Goal: Task Accomplishment & Management: Use online tool/utility

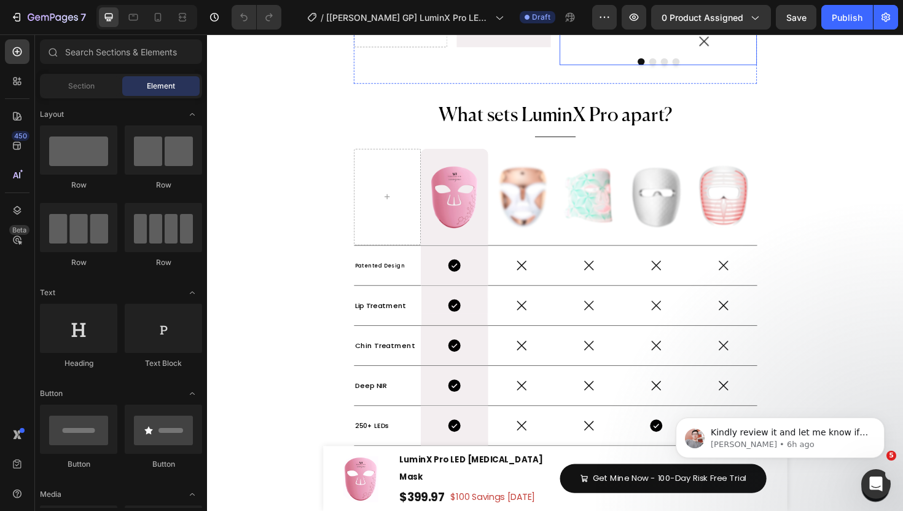
scroll to position [5113, 0]
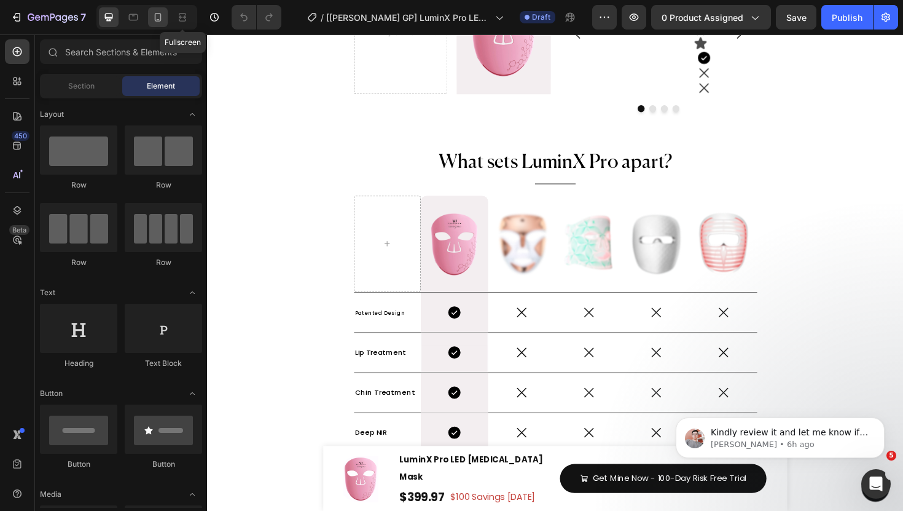
click at [157, 18] on icon at bounding box center [158, 17] width 12 height 12
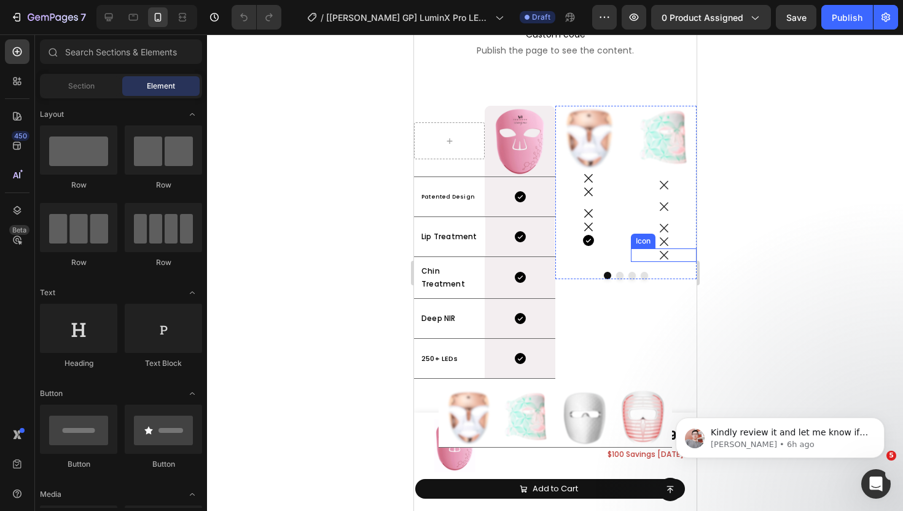
scroll to position [6087, 0]
click at [591, 157] on img at bounding box center [588, 138] width 66 height 66
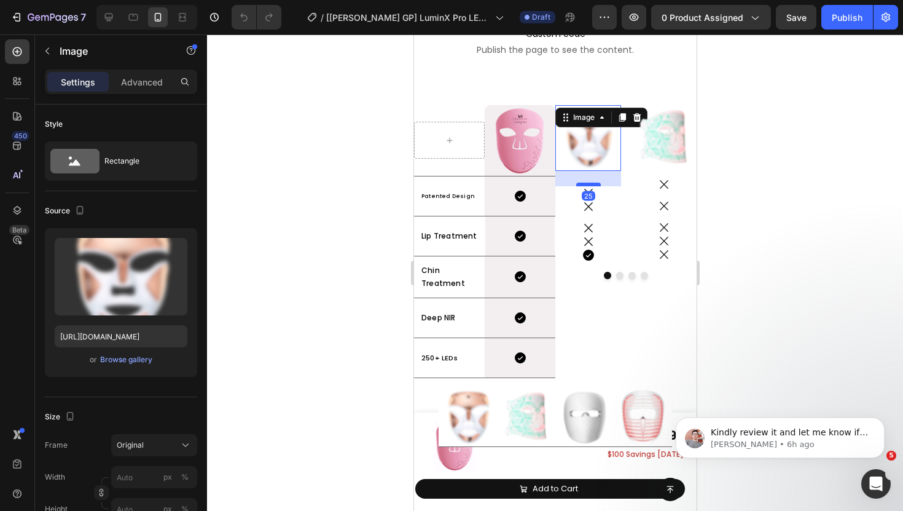
drag, startPoint x: 589, startPoint y: 169, endPoint x: 589, endPoint y: 184, distance: 15.4
click at [589, 184] on div at bounding box center [588, 185] width 25 height 4
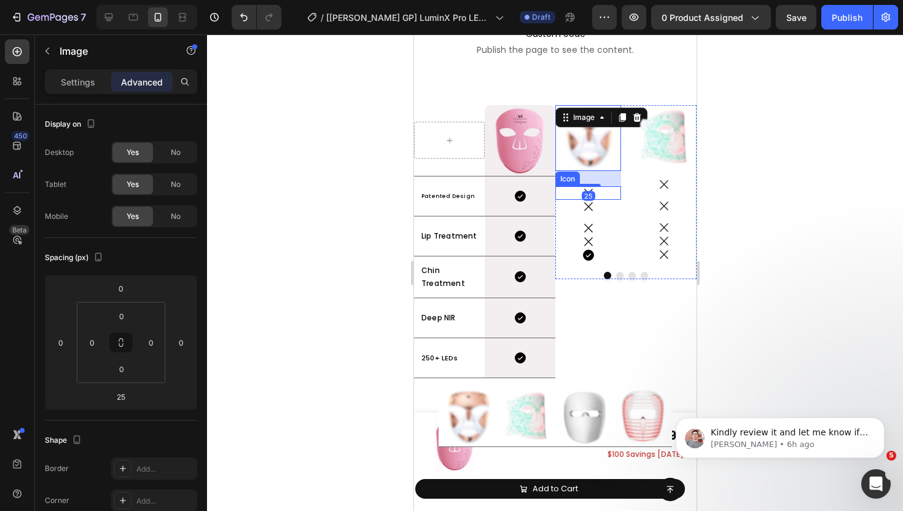
click at [605, 191] on div "Icon" at bounding box center [588, 193] width 66 height 14
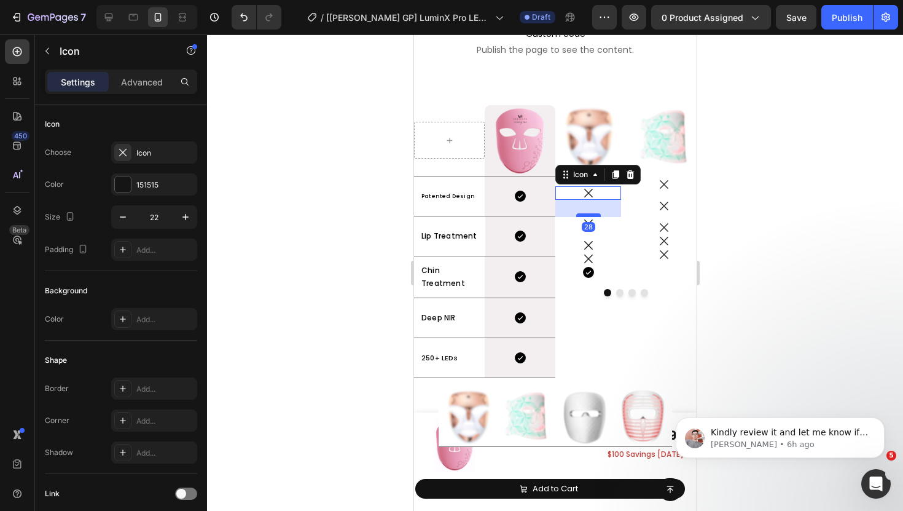
drag, startPoint x: 591, startPoint y: 197, endPoint x: 591, endPoint y: 214, distance: 17.2
click at [591, 214] on div at bounding box center [588, 215] width 25 height 4
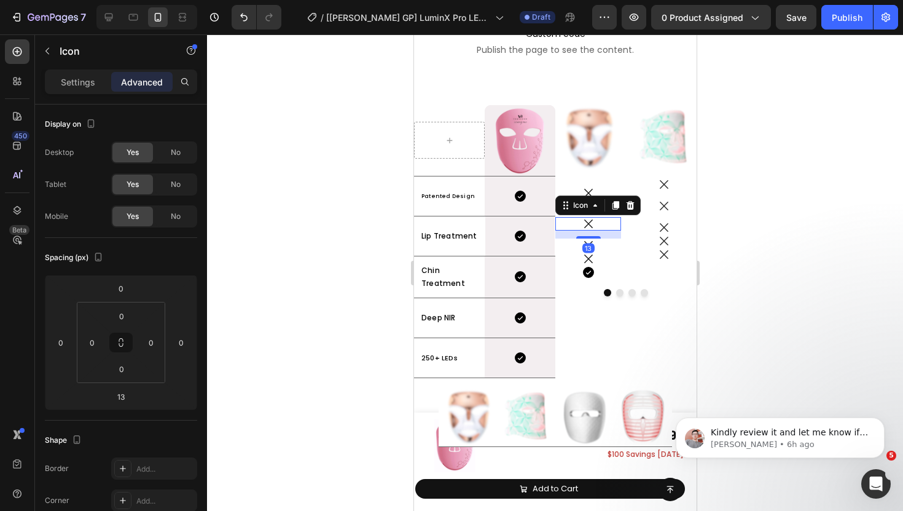
click at [611, 226] on div "Icon 13" at bounding box center [588, 224] width 66 height 14
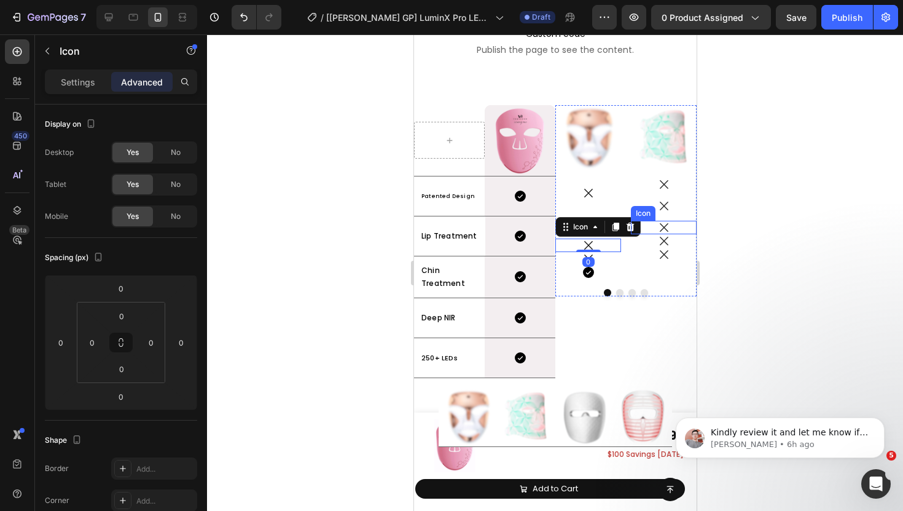
click at [645, 224] on div "Icon" at bounding box center [663, 228] width 66 height 14
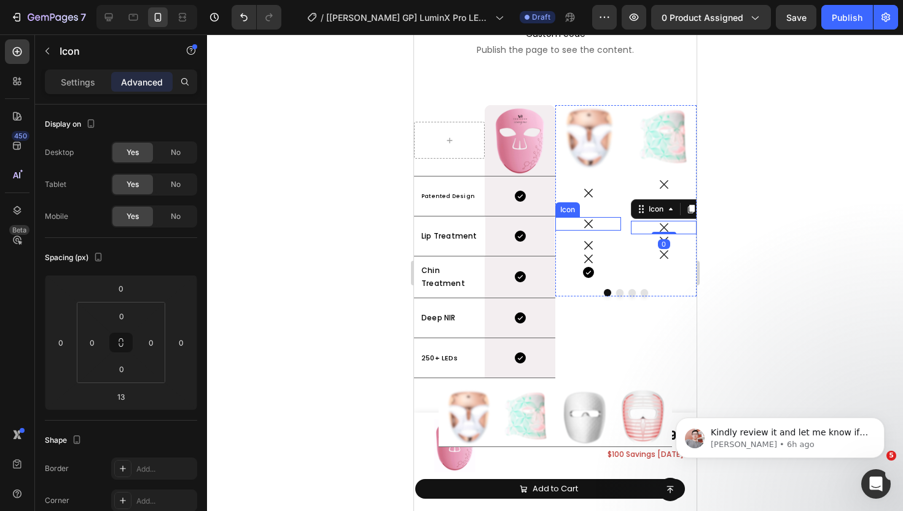
click at [611, 224] on div "Icon" at bounding box center [588, 224] width 66 height 14
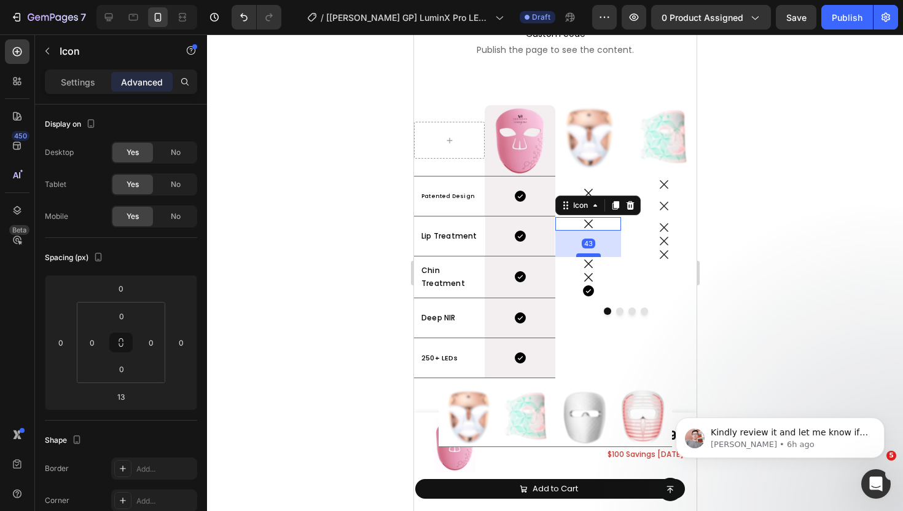
drag, startPoint x: 591, startPoint y: 237, endPoint x: 591, endPoint y: 255, distance: 18.4
click at [591, 255] on div at bounding box center [588, 255] width 25 height 4
type input "43"
click at [610, 262] on div "Icon" at bounding box center [588, 264] width 66 height 14
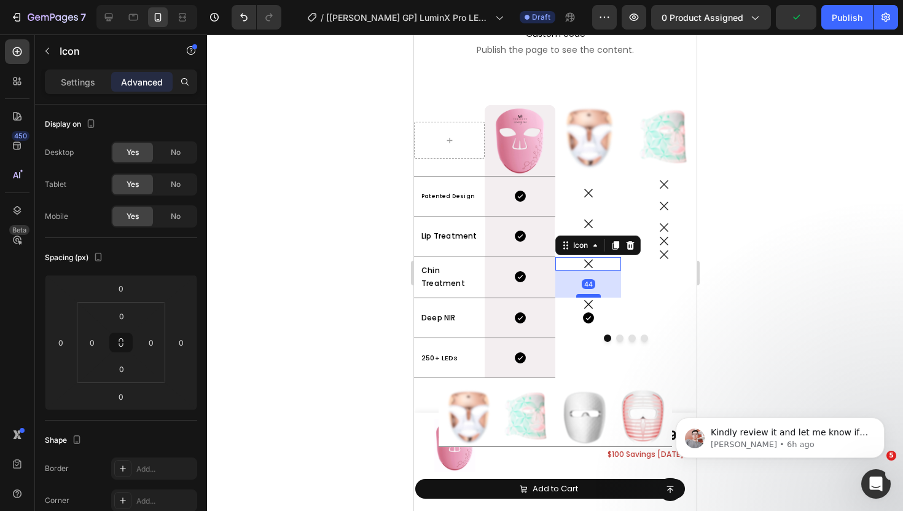
drag, startPoint x: 590, startPoint y: 268, endPoint x: 589, endPoint y: 295, distance: 27.0
click at [589, 295] on div at bounding box center [588, 296] width 25 height 4
type input "44"
click at [689, 287] on div "Image Icon Icon Icon Icon Icon" at bounding box center [663, 214] width 66 height 219
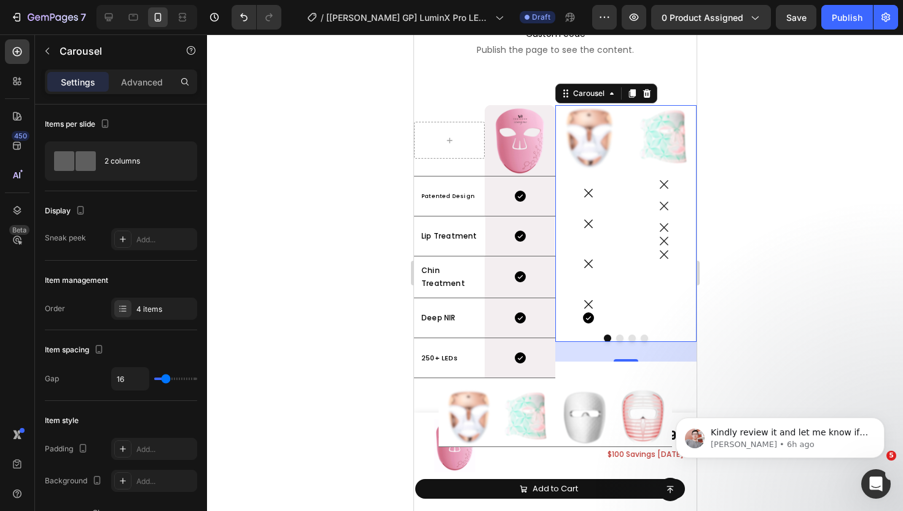
click at [621, 337] on button "Dot" at bounding box center [619, 337] width 7 height 7
click at [629, 337] on button "Dot" at bounding box center [631, 337] width 7 height 7
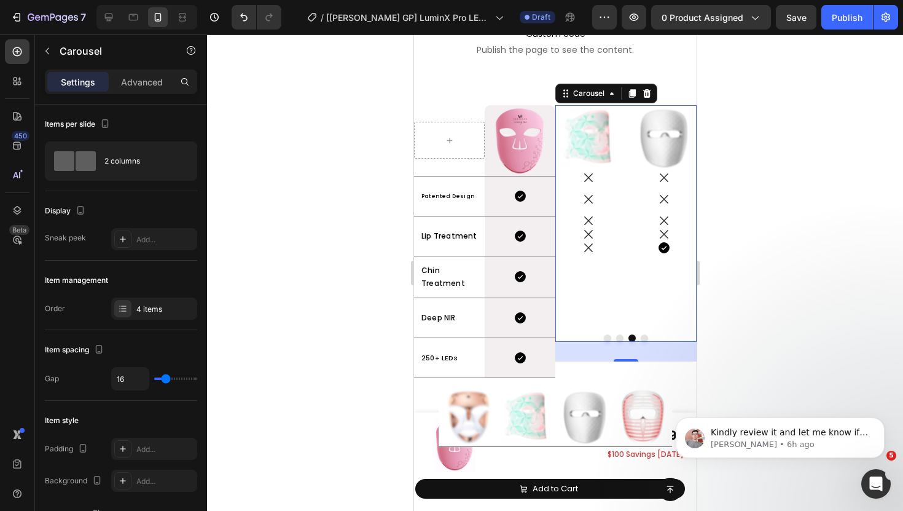
click at [641, 339] on button "Dot" at bounding box center [643, 337] width 7 height 7
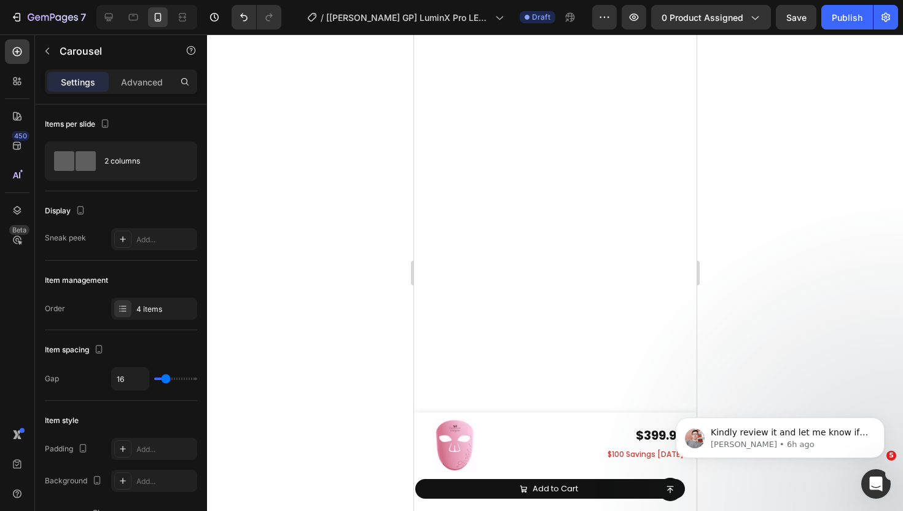
scroll to position [6620, 0]
